Goal: Task Accomplishment & Management: Manage account settings

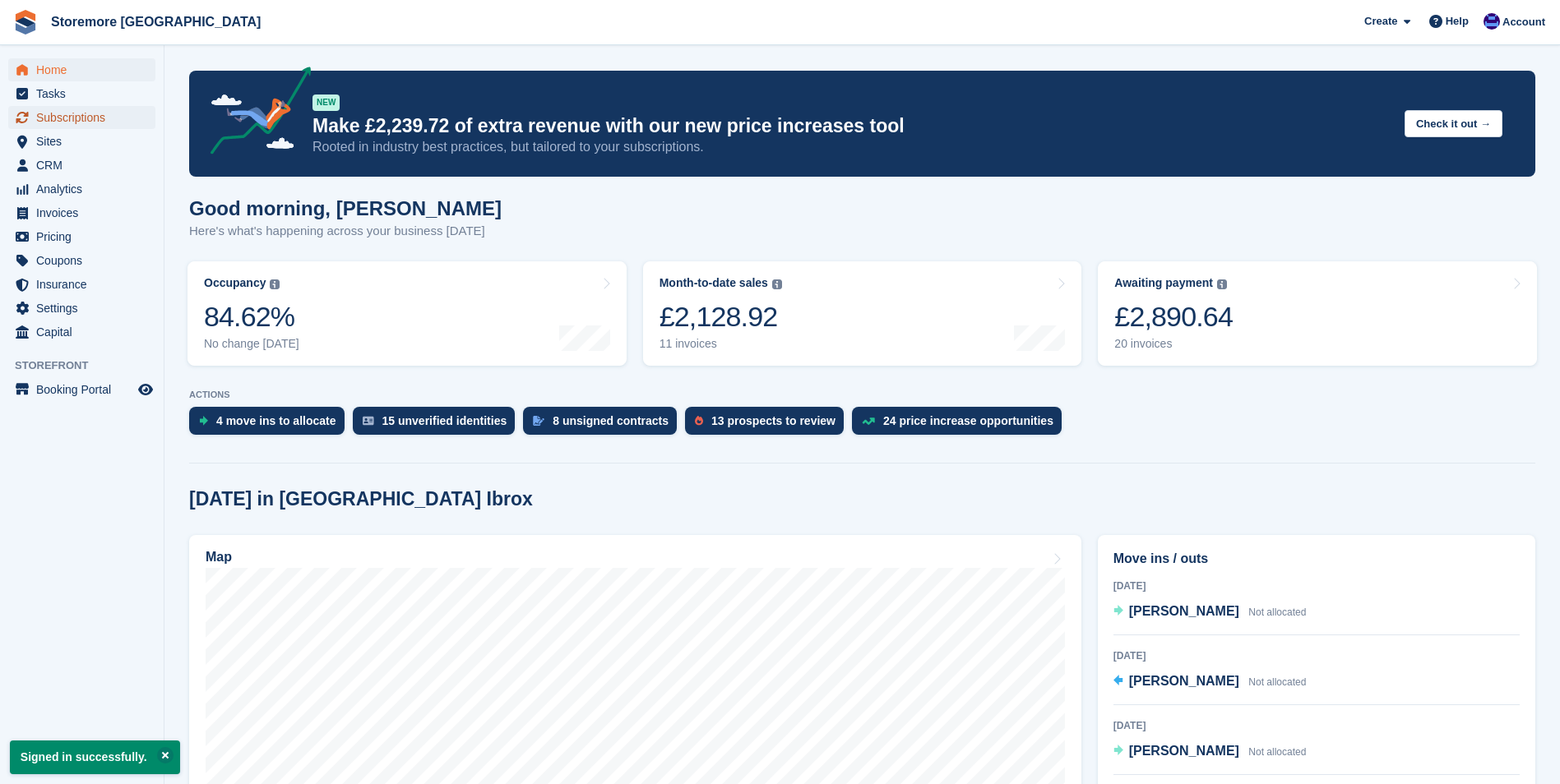
click at [101, 112] on span "Subscriptions" at bounding box center [85, 117] width 99 height 23
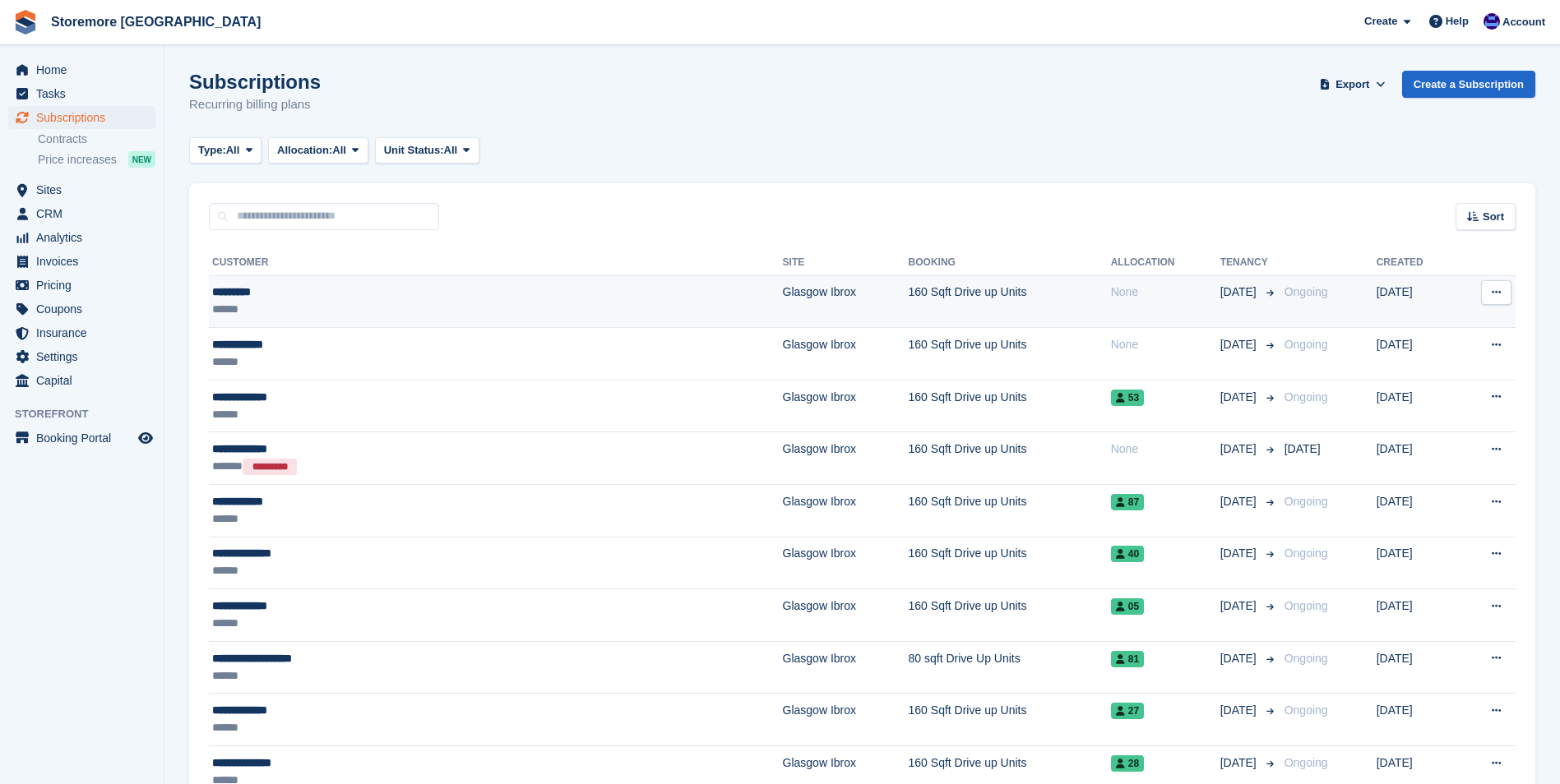
click at [373, 298] on div "*********" at bounding box center [378, 292] width 332 height 17
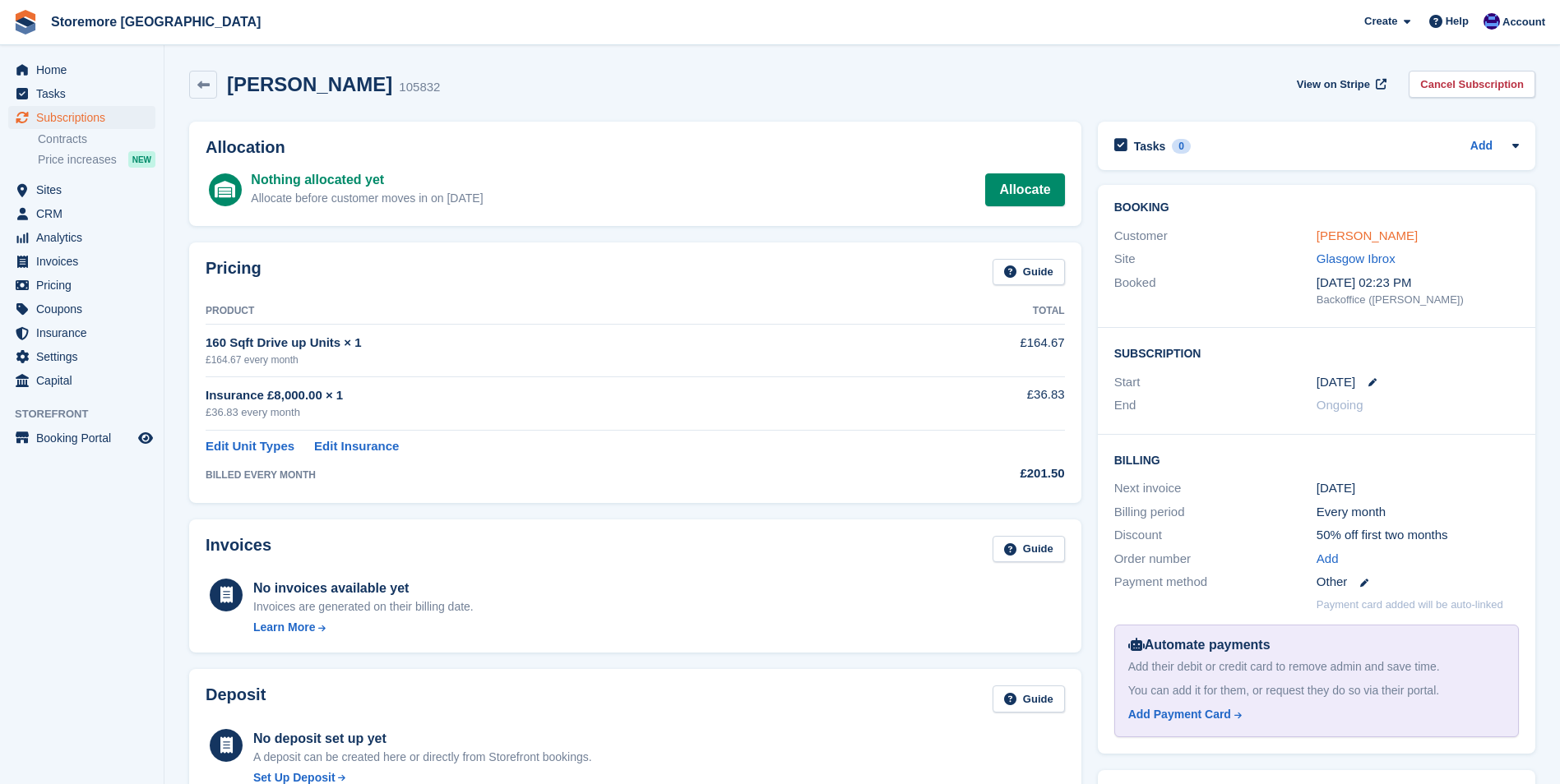
click at [1333, 236] on link "[PERSON_NAME]" at bounding box center [1367, 236] width 101 height 14
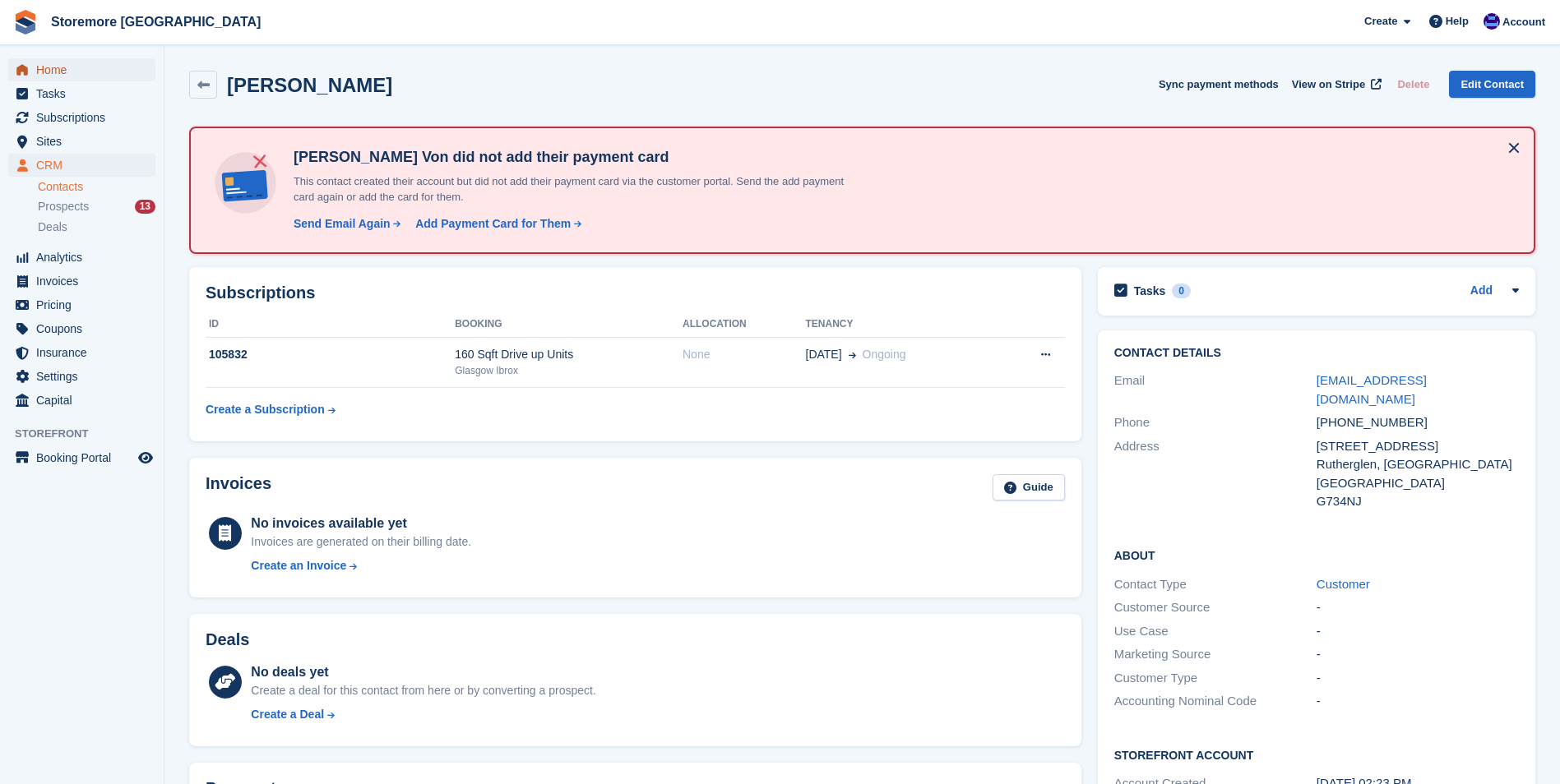
click at [49, 62] on span "Home" at bounding box center [85, 69] width 99 height 23
